Goal: Information Seeking & Learning: Check status

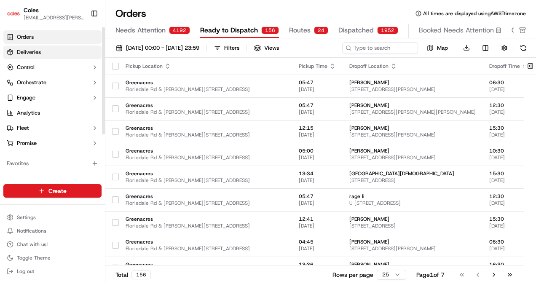
click at [31, 55] on span "Deliveries" at bounding box center [29, 52] width 24 height 8
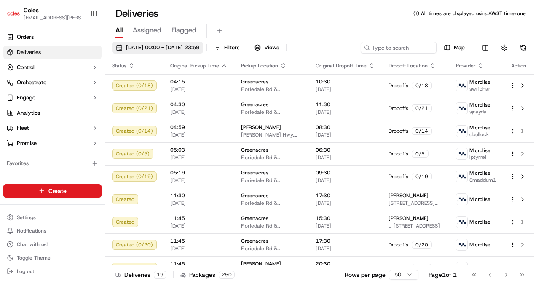
click at [178, 51] on span "[DATE] 00:00 - [DATE] 23:59" at bounding box center [162, 48] width 73 height 8
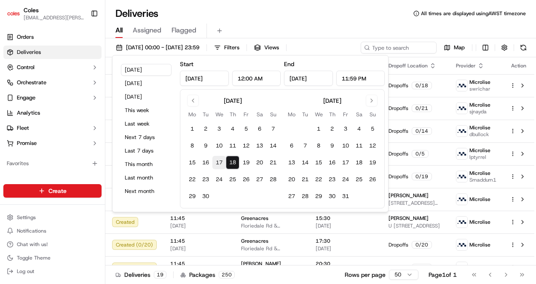
click at [220, 167] on button "17" at bounding box center [218, 162] width 13 height 13
type input "[DATE]"
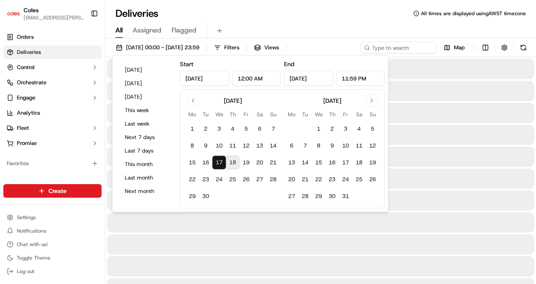
click at [216, 162] on button "17" at bounding box center [218, 162] width 13 height 13
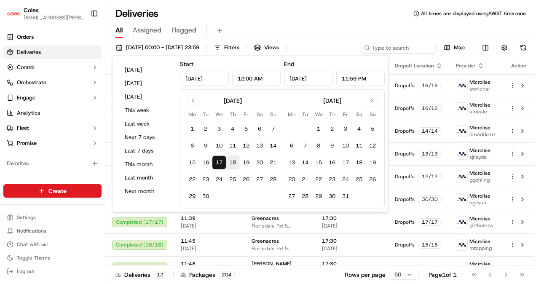
click at [287, 16] on div "Deliveries All times are displayed using AWST timezone" at bounding box center [320, 13] width 431 height 13
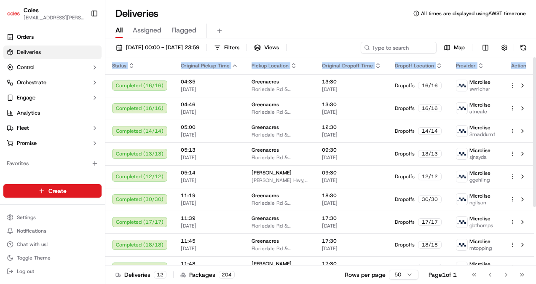
drag, startPoint x: 530, startPoint y: 72, endPoint x: 537, endPoint y: 83, distance: 12.6
click at [536, 83] on html "Coles saskia.scott@coles.com.au Toggle Sidebar Orders Deliveries Control Orches…" at bounding box center [268, 142] width 536 height 284
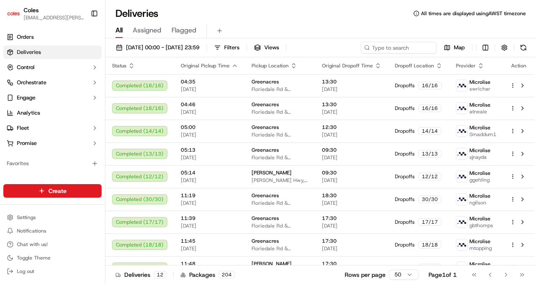
click at [315, 16] on div "Deliveries All times are displayed using AWST timezone" at bounding box center [320, 13] width 431 height 13
click at [243, 45] on button "Filters" at bounding box center [226, 48] width 33 height 12
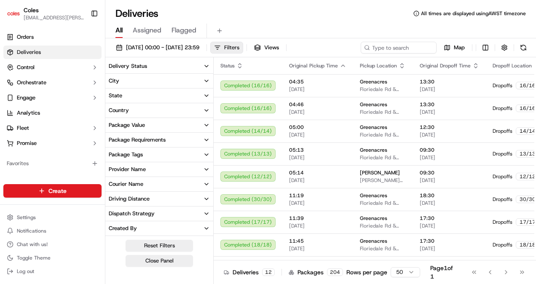
click at [239, 45] on span "Filters" at bounding box center [231, 48] width 15 height 8
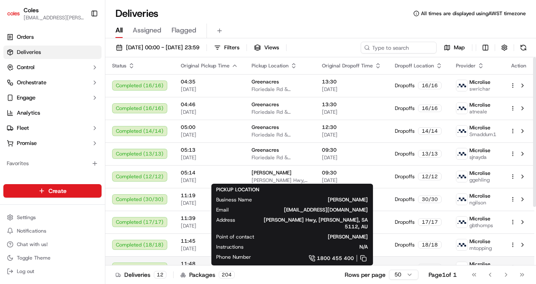
click at [255, 263] on span "[PERSON_NAME]" at bounding box center [272, 263] width 40 height 7
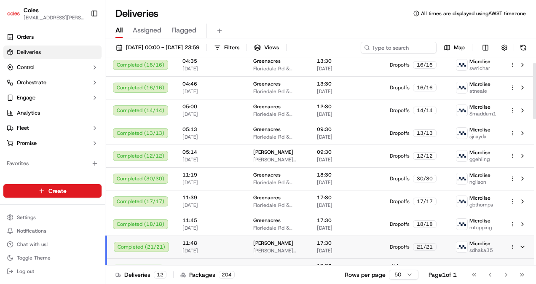
scroll to position [20, 0]
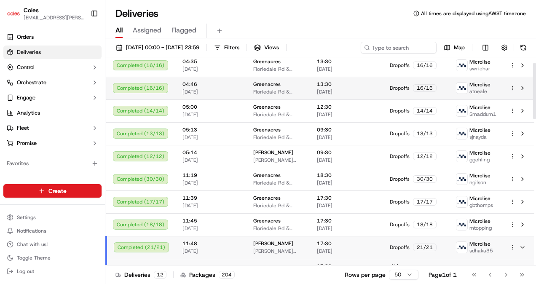
click at [141, 87] on div "Completed ( 16 / 16 )" at bounding box center [141, 88] width 56 height 10
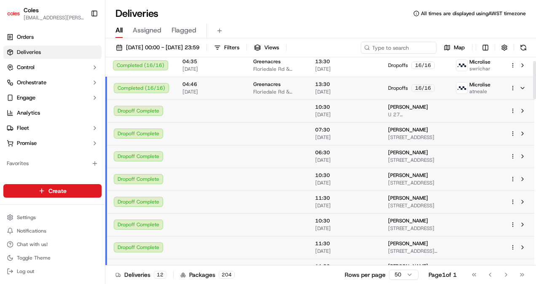
click at [156, 89] on div "Completed ( 16 / 16 )" at bounding box center [141, 88] width 55 height 10
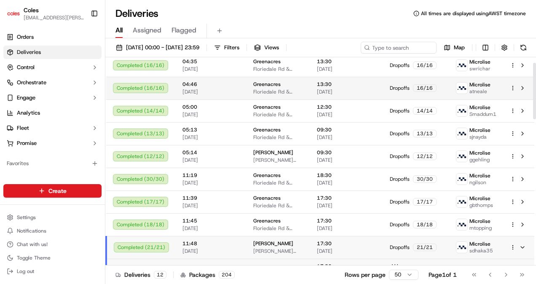
click at [156, 85] on div "Completed ( 16 / 16 )" at bounding box center [141, 88] width 56 height 10
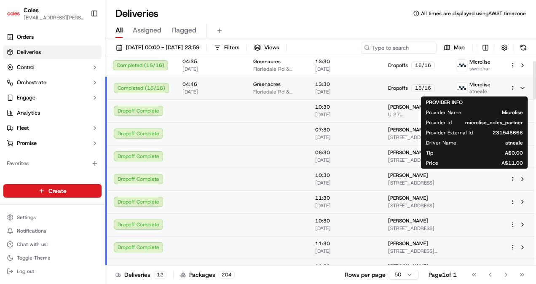
click at [461, 85] on img at bounding box center [461, 88] width 11 height 11
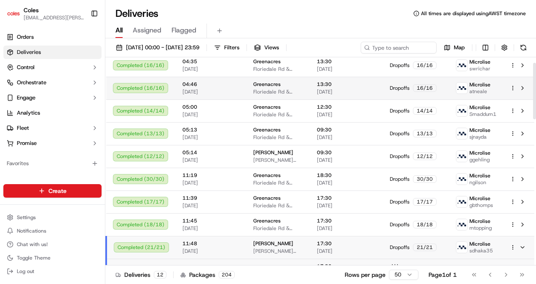
click at [462, 86] on img at bounding box center [461, 88] width 11 height 11
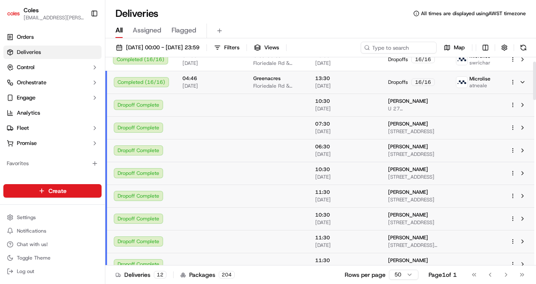
scroll to position [23, 0]
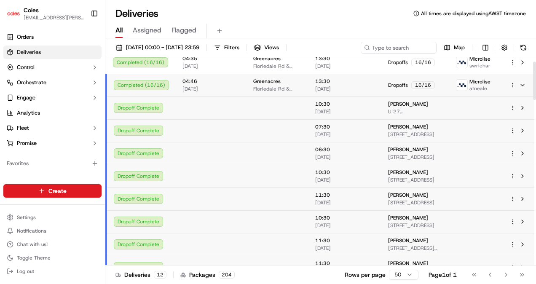
drag, startPoint x: 533, startPoint y: 92, endPoint x: 537, endPoint y: 93, distance: 4.7
click at [536, 93] on div at bounding box center [534, 81] width 3 height 38
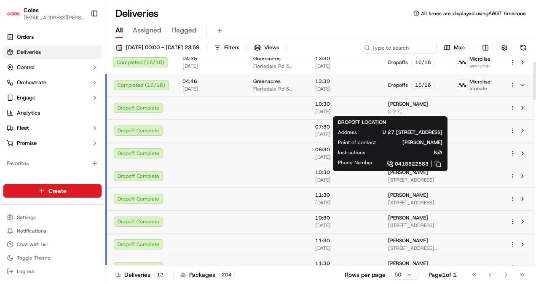
click at [422, 106] on span "Richard Henschke" at bounding box center [408, 104] width 40 height 7
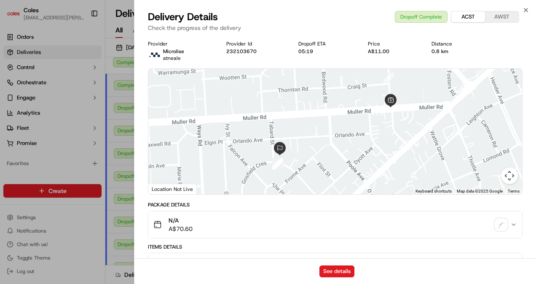
click at [465, 16] on button "ACST" at bounding box center [468, 16] width 34 height 11
click at [527, 8] on icon "button" at bounding box center [526, 10] width 7 height 7
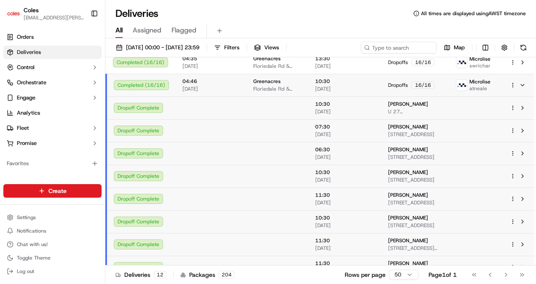
click at [501, 15] on span "All times are displayed using AWST timezone" at bounding box center [473, 13] width 105 height 7
click at [398, 18] on div "Deliveries All times are displayed using AWST timezone" at bounding box center [320, 13] width 431 height 13
click at [451, 46] on button "Map" at bounding box center [454, 48] width 29 height 12
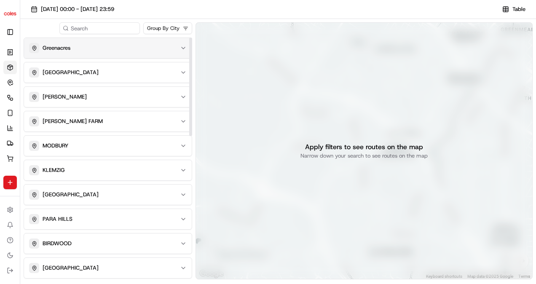
click at [91, 45] on div "Greenacres" at bounding box center [102, 48] width 147 height 10
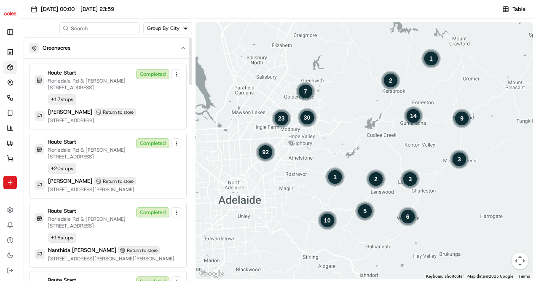
drag, startPoint x: 191, startPoint y: 78, endPoint x: 190, endPoint y: 73, distance: 4.3
click at [190, 73] on div at bounding box center [190, 62] width 3 height 48
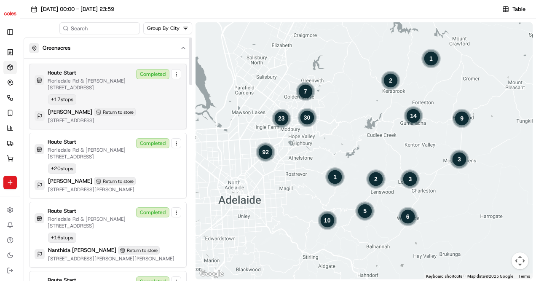
click at [72, 82] on p "Floriedale Rd & [PERSON_NAME][STREET_ADDRESS]" at bounding box center [90, 84] width 85 height 13
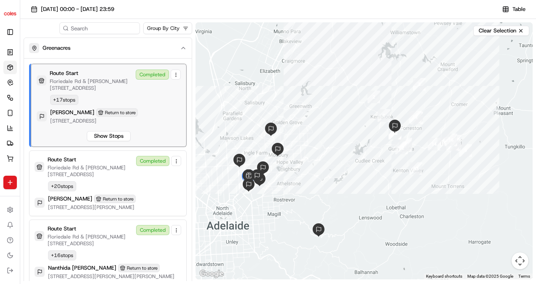
drag, startPoint x: 329, startPoint y: 103, endPoint x: 321, endPoint y: 85, distance: 19.6
click at [321, 85] on div at bounding box center [364, 150] width 337 height 257
click at [115, 133] on button "Show Stops" at bounding box center [109, 136] width 44 height 10
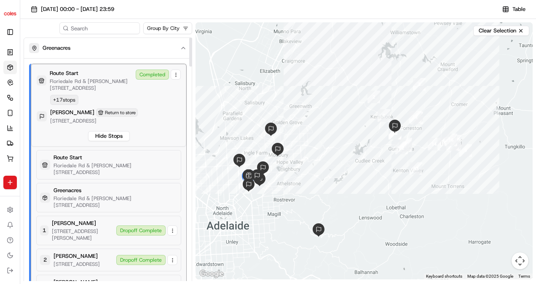
click at [83, 80] on p "Floriedale Rd & [PERSON_NAME][STREET_ADDRESS]" at bounding box center [91, 84] width 83 height 13
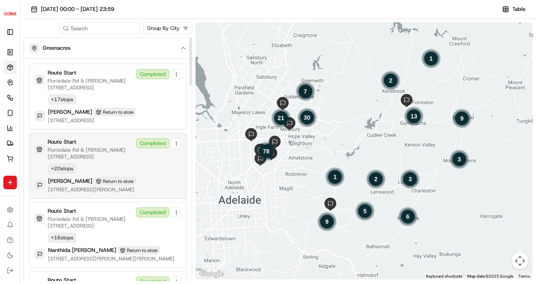
click at [84, 156] on p "Floriedale Rd & [PERSON_NAME][STREET_ADDRESS]" at bounding box center [90, 153] width 85 height 13
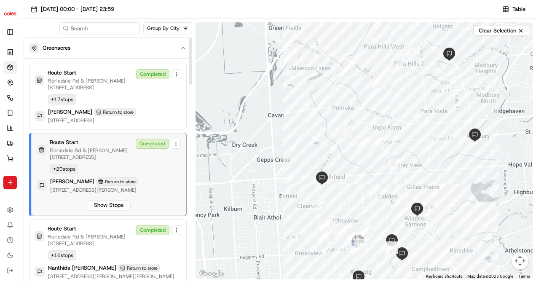
click at [84, 156] on p "Floriedale Rd & [PERSON_NAME][STREET_ADDRESS]" at bounding box center [91, 153] width 83 height 13
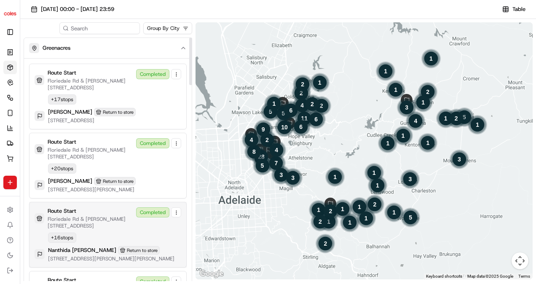
click at [66, 213] on p "Route Start" at bounding box center [62, 211] width 29 height 8
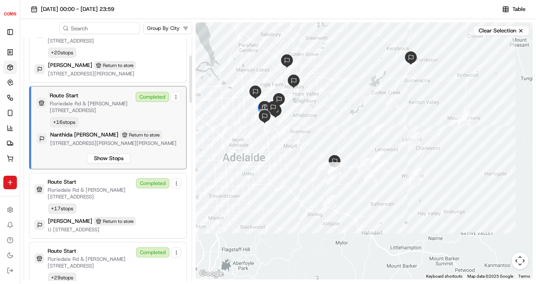
scroll to position [129, 0]
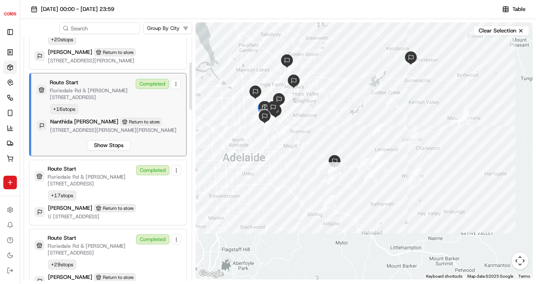
drag, startPoint x: 190, startPoint y: 84, endPoint x: 194, endPoint y: 107, distance: 22.6
click at [192, 107] on div at bounding box center [190, 85] width 3 height 47
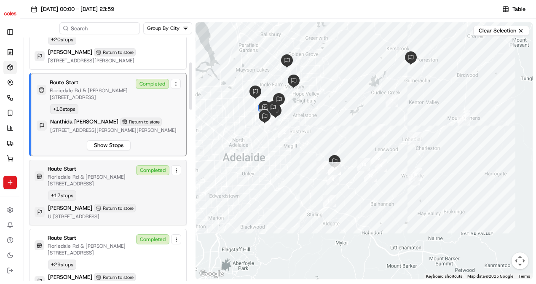
click at [91, 177] on p "Floriedale Rd & [PERSON_NAME][STREET_ADDRESS]" at bounding box center [90, 180] width 85 height 13
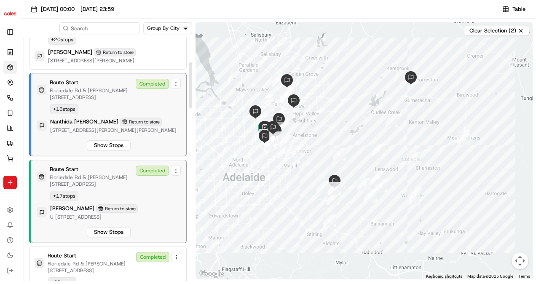
click at [164, 102] on div "Route Start Floriedale Rd & Muller Rd, Greenacres SA 5086, Australia Completed …" at bounding box center [109, 115] width 144 height 72
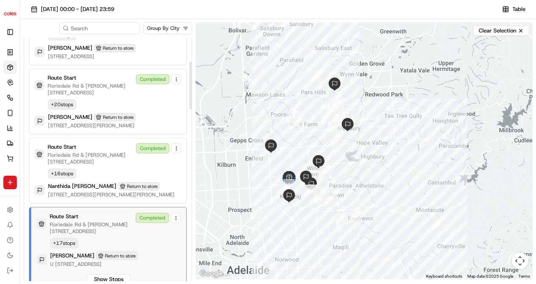
scroll to position [0, 0]
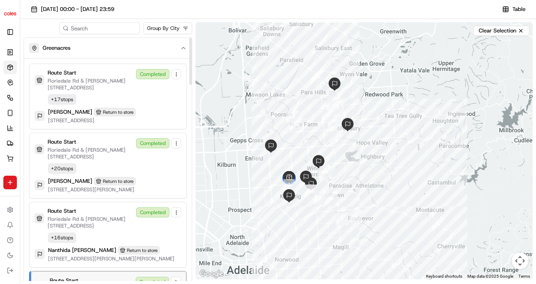
drag, startPoint x: 190, startPoint y: 109, endPoint x: 185, endPoint y: 70, distance: 39.2
click at [189, 70] on div at bounding box center [190, 61] width 3 height 47
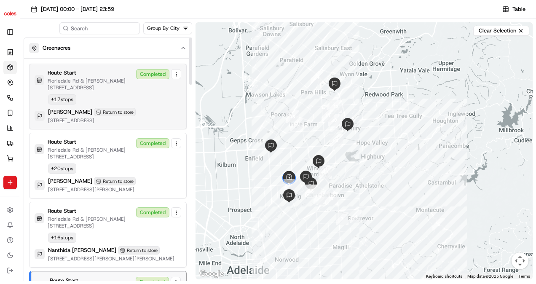
click at [97, 77] on div "Route Start Floriedale Rd & Muller Rd, Greenacres SA 5086, Australia" at bounding box center [90, 80] width 85 height 22
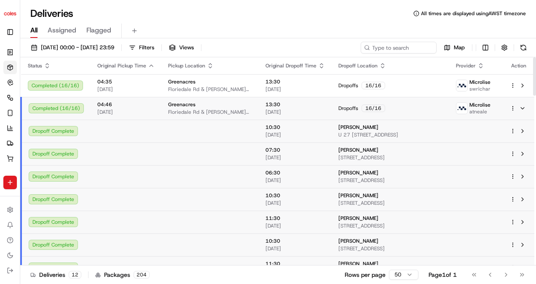
click at [472, 107] on span "Microlise" at bounding box center [479, 105] width 21 height 7
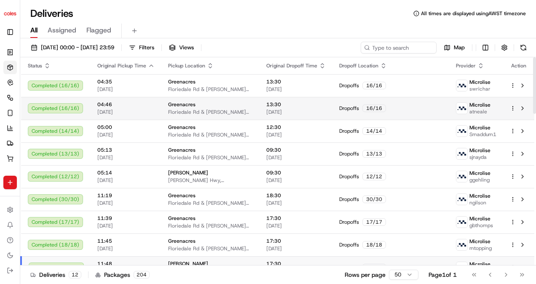
click at [385, 108] on div "16 / 16" at bounding box center [374, 109] width 24 height 8
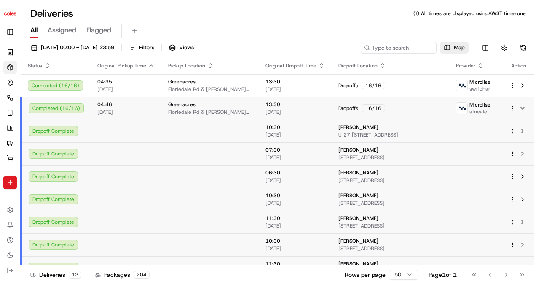
click at [451, 46] on button "Map" at bounding box center [454, 48] width 29 height 12
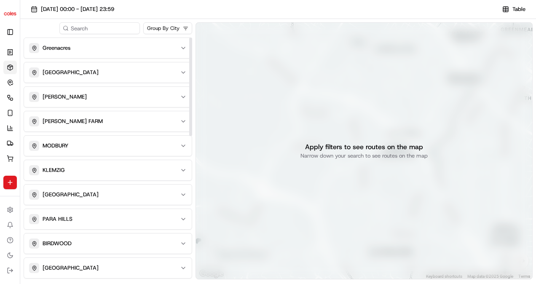
drag, startPoint x: 190, startPoint y: 58, endPoint x: 185, endPoint y: 27, distance: 31.6
click at [189, 38] on div at bounding box center [190, 87] width 3 height 99
click at [183, 49] on icon "button" at bounding box center [183, 48] width 7 height 7
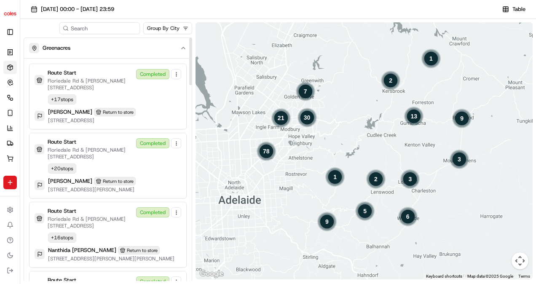
drag, startPoint x: 191, startPoint y: 62, endPoint x: 221, endPoint y: 22, distance: 50.3
click at [192, 38] on div at bounding box center [190, 62] width 3 height 48
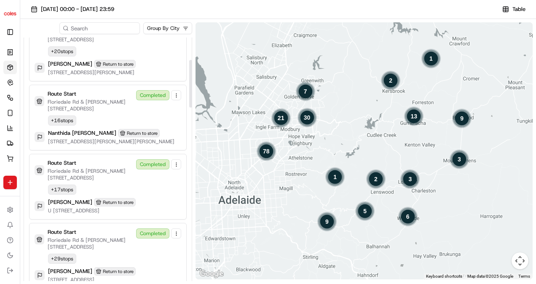
scroll to position [114, 0]
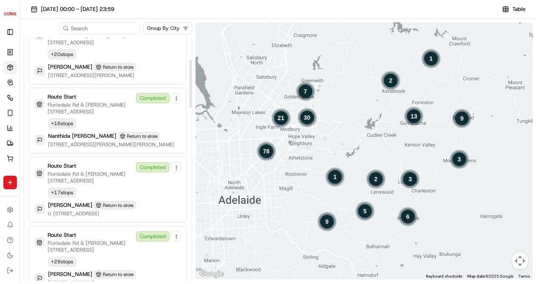
drag, startPoint x: 189, startPoint y: 70, endPoint x: 196, endPoint y: 92, distance: 23.5
click at [192, 92] on div at bounding box center [190, 84] width 3 height 48
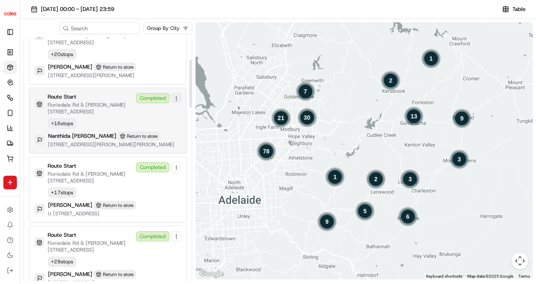
click at [177, 97] on link at bounding box center [176, 98] width 10 height 10
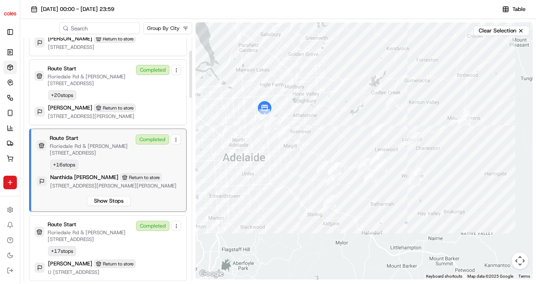
scroll to position [81, 0]
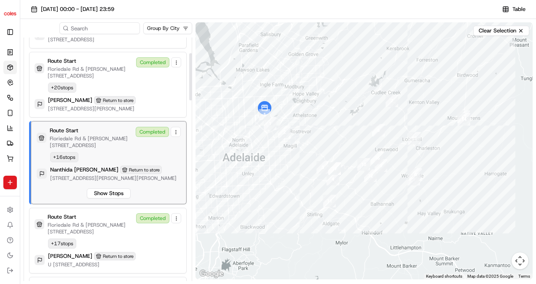
drag, startPoint x: 190, startPoint y: 69, endPoint x: 192, endPoint y: 63, distance: 6.8
click at [192, 63] on div at bounding box center [190, 76] width 3 height 47
click at [95, 127] on div "Route Start" at bounding box center [91, 131] width 83 height 8
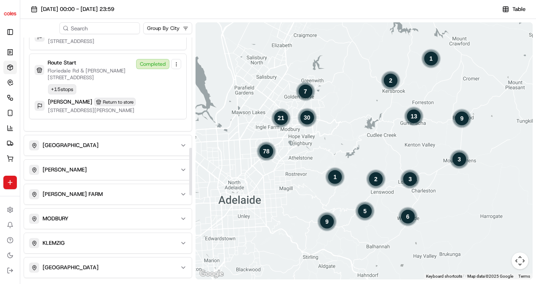
scroll to position [561, 0]
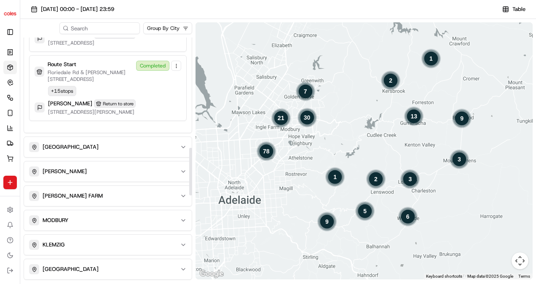
drag, startPoint x: 190, startPoint y: 80, endPoint x: 206, endPoint y: 174, distance: 95.7
click at [192, 174] on div at bounding box center [190, 172] width 3 height 48
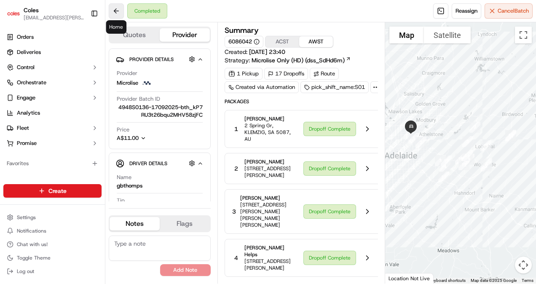
click at [114, 11] on button at bounding box center [116, 10] width 15 height 15
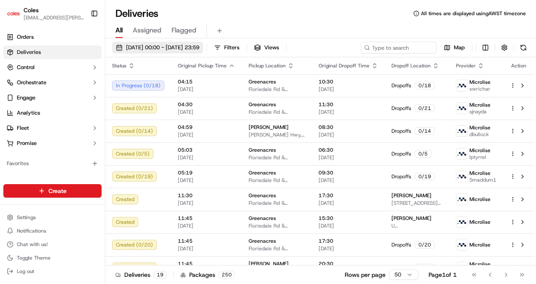
click at [151, 49] on span "[DATE] 00:00 - [DATE] 23:59" at bounding box center [162, 48] width 73 height 8
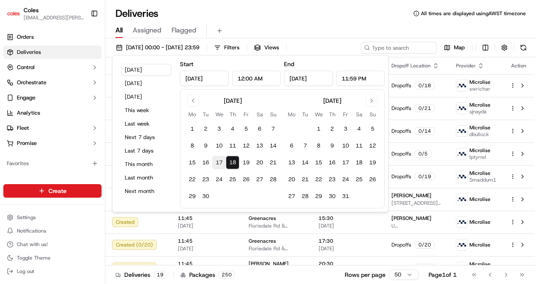
click at [219, 163] on button "17" at bounding box center [218, 162] width 13 height 13
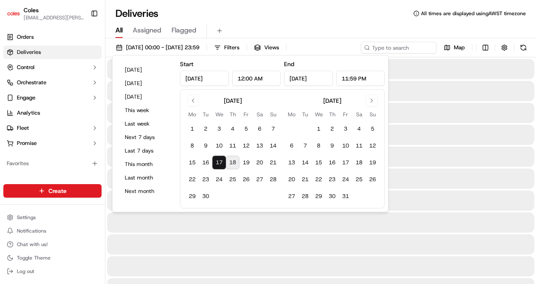
type input "[DATE]"
click at [206, 159] on button "16" at bounding box center [205, 162] width 13 height 13
type input "[DATE]"
click at [281, 15] on div "Deliveries All times are displayed using AWST timezone" at bounding box center [320, 13] width 431 height 13
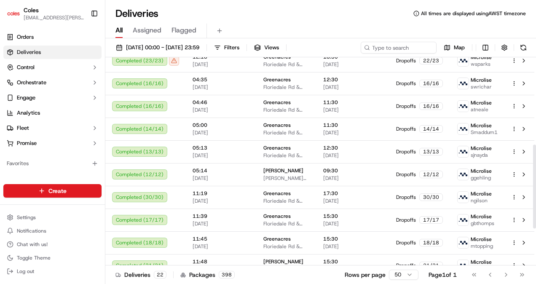
scroll to position [217, 0]
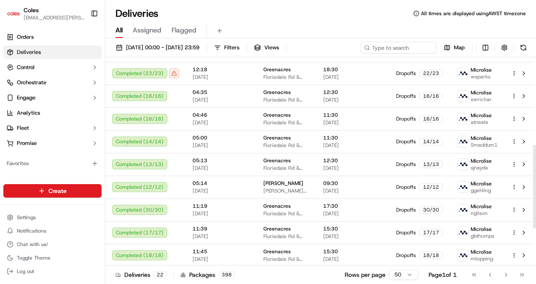
drag, startPoint x: 534, startPoint y: 70, endPoint x: 536, endPoint y: 157, distance: 87.2
click at [536, 157] on div at bounding box center [534, 187] width 3 height 84
click at [451, 47] on button "Map" at bounding box center [454, 48] width 29 height 12
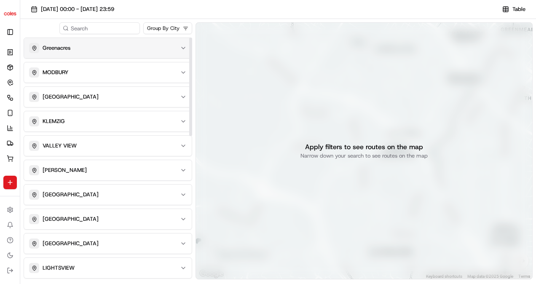
click at [182, 47] on icon "button" at bounding box center [183, 48] width 7 height 7
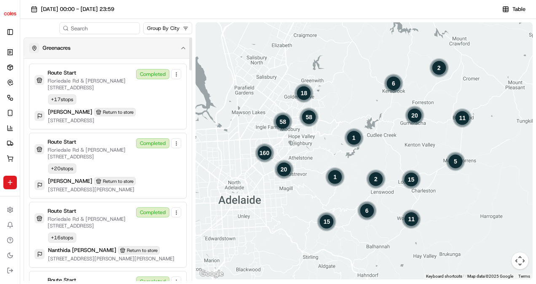
click at [182, 47] on icon "button" at bounding box center [183, 48] width 7 height 7
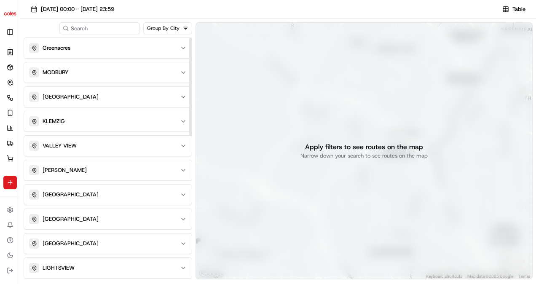
drag, startPoint x: 190, startPoint y: 57, endPoint x: 182, endPoint y: 48, distance: 12.2
click at [189, 48] on div at bounding box center [190, 87] width 3 height 99
drag, startPoint x: 189, startPoint y: 55, endPoint x: 191, endPoint y: 66, distance: 11.2
click at [191, 66] on div at bounding box center [190, 160] width 3 height 244
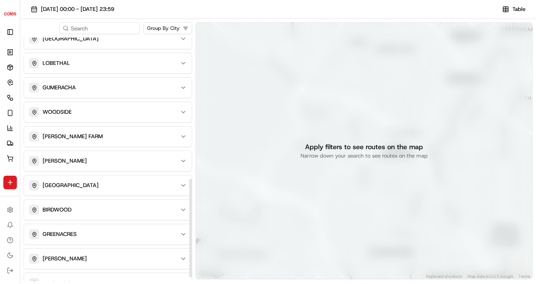
scroll to position [357, 0]
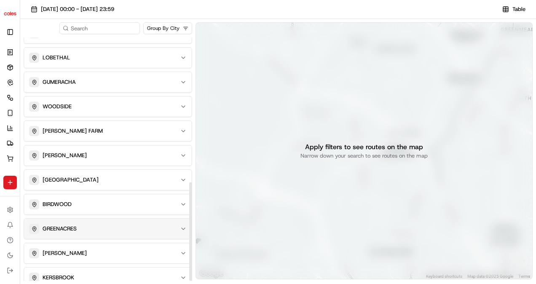
drag, startPoint x: 190, startPoint y: 62, endPoint x: 181, endPoint y: 218, distance: 156.2
click at [192, 220] on div at bounding box center [190, 231] width 3 height 99
click at [185, 225] on icon "button" at bounding box center [183, 228] width 7 height 7
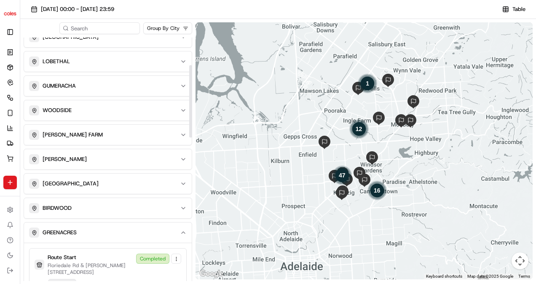
scroll to position [42, 0]
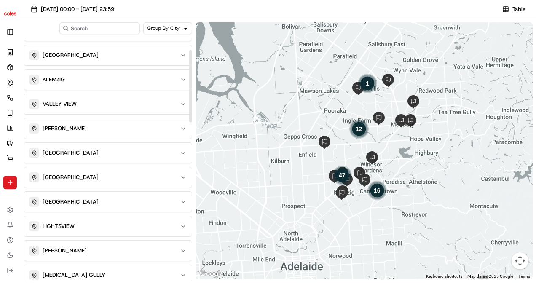
drag, startPoint x: 190, startPoint y: 175, endPoint x: 196, endPoint y: 81, distance: 93.7
click at [192, 81] on div at bounding box center [190, 86] width 3 height 72
